Goal: Information Seeking & Learning: Learn about a topic

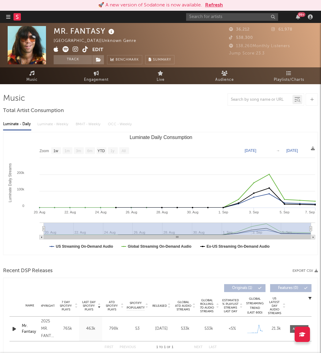
select select "1w"
click at [224, 15] on input "text" at bounding box center [232, 17] width 92 height 8
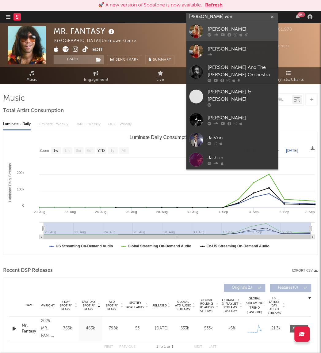
type input "[PERSON_NAME] von"
click at [202, 26] on div at bounding box center [196, 31] width 14 height 14
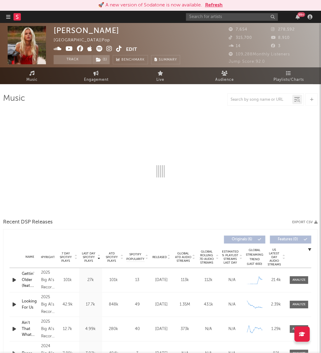
select select "6m"
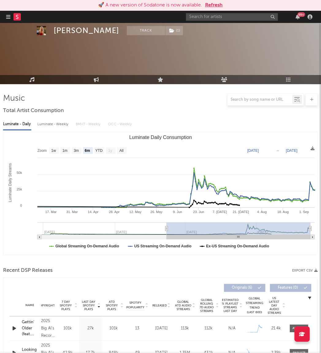
scroll to position [83, 0]
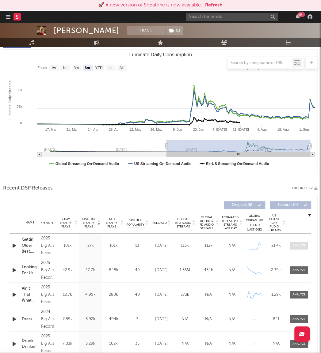
click at [293, 247] on div at bounding box center [299, 246] width 13 height 5
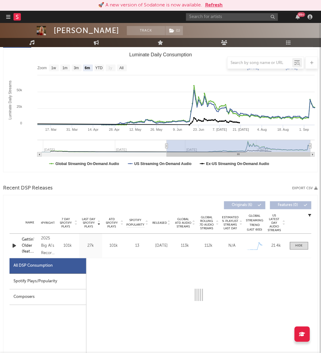
select select "1w"
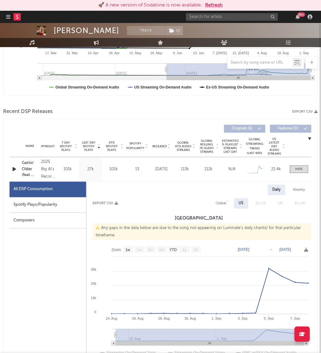
scroll to position [160, 0]
click at [48, 201] on div "Spotify Plays/Popularity" at bounding box center [47, 205] width 77 height 16
select select "1w"
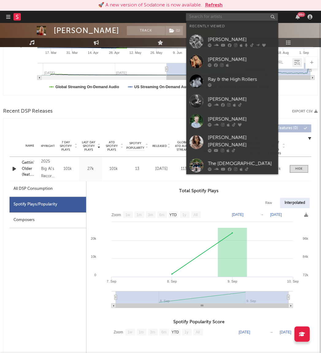
click at [203, 17] on input "text" at bounding box center [232, 17] width 92 height 8
type input "a"
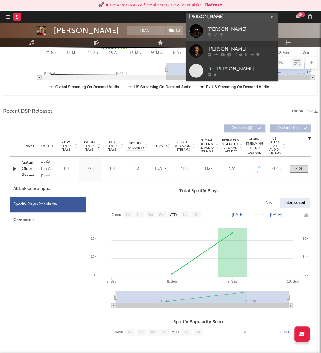
type input "[PERSON_NAME]"
click at [195, 29] on div at bounding box center [196, 31] width 14 height 14
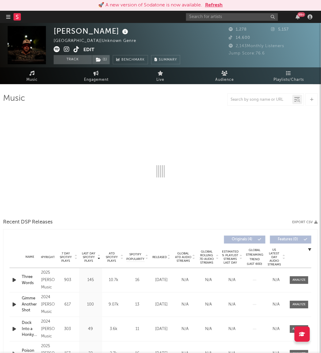
select select "6m"
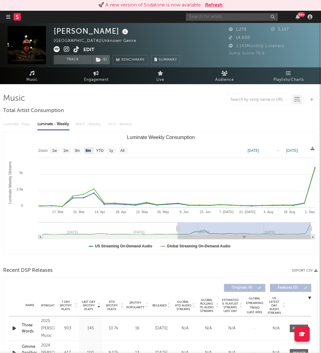
click at [197, 19] on input "text" at bounding box center [232, 17] width 92 height 8
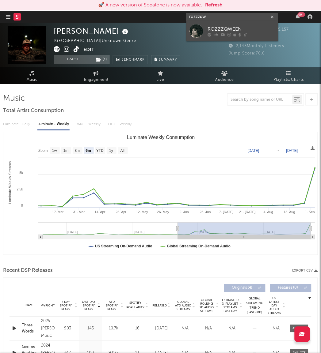
type input "rozzzqw"
click at [197, 28] on div at bounding box center [196, 31] width 14 height 14
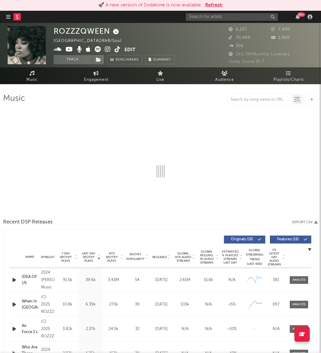
select select "6m"
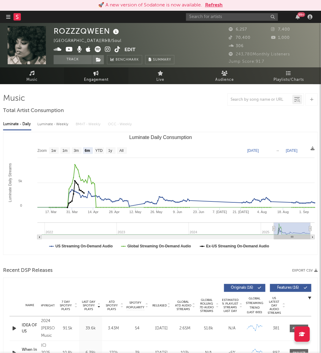
click at [93, 81] on span "Engagement" at bounding box center [96, 79] width 25 height 7
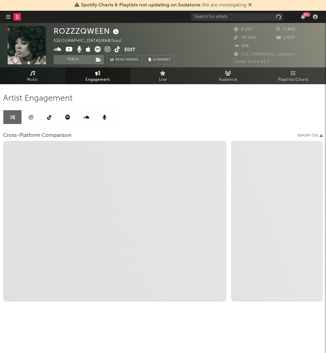
select select "1w"
click at [71, 113] on link at bounding box center [68, 117] width 18 height 14
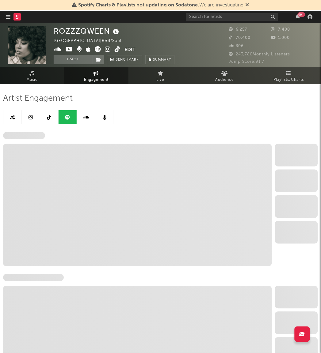
select select "6m"
select select "1w"
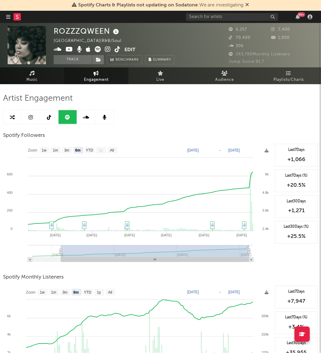
click at [25, 72] on link "Music" at bounding box center [32, 75] width 64 height 17
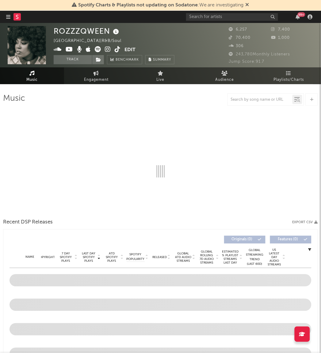
select select "6m"
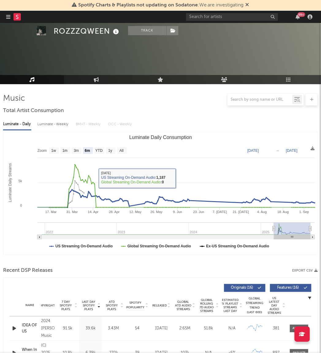
scroll to position [307, 0]
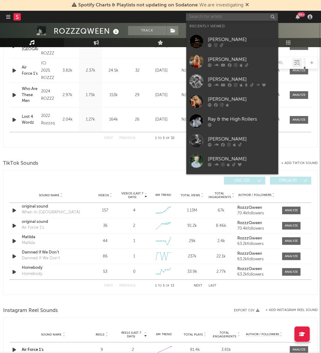
click at [210, 16] on input "text" at bounding box center [232, 17] width 92 height 8
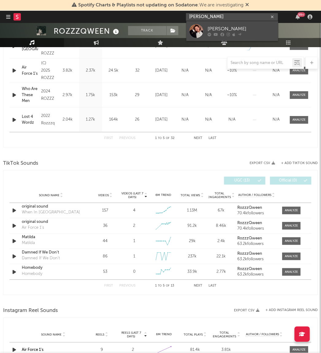
type input "franklin jonas"
click at [195, 32] on div at bounding box center [196, 31] width 14 height 14
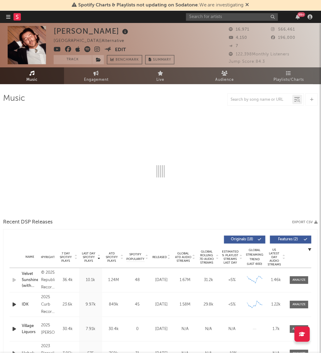
select select "6m"
